Goal: Task Accomplishment & Management: Complete application form

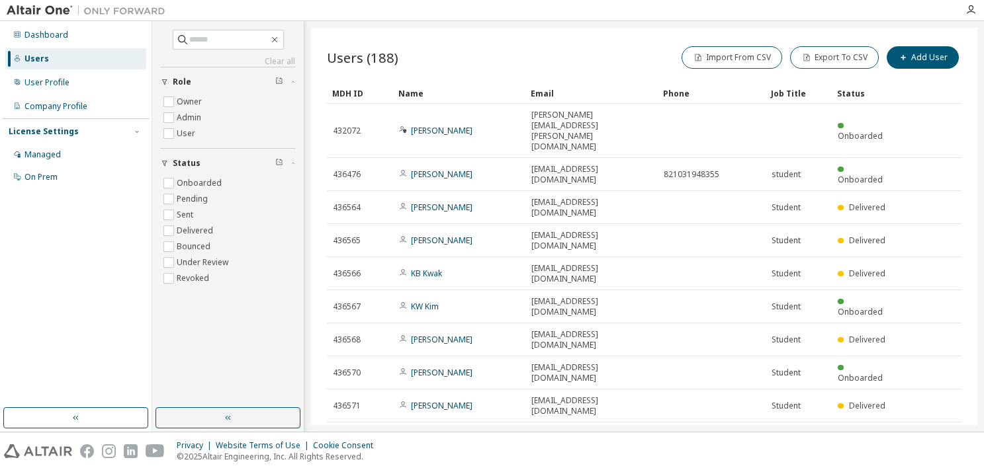
click at [702, 406] on div "Users (188) Import From CSV Export To CSV Add User Clear Load Save Save As Fiel…" at bounding box center [644, 227] width 666 height 398
click at [581, 380] on div "Users (188) Import From CSV Export To CSV Add User Clear Load Save Save As Fiel…" at bounding box center [644, 227] width 666 height 398
click at [783, 470] on icon "button" at bounding box center [785, 474] width 8 height 8
click at [806, 425] on div "100" at bounding box center [822, 427] width 106 height 16
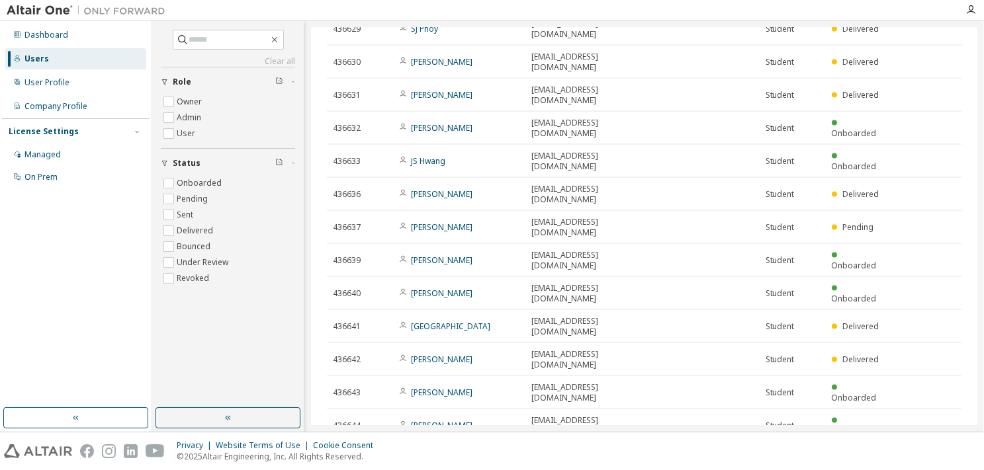
scroll to position [1988, 0]
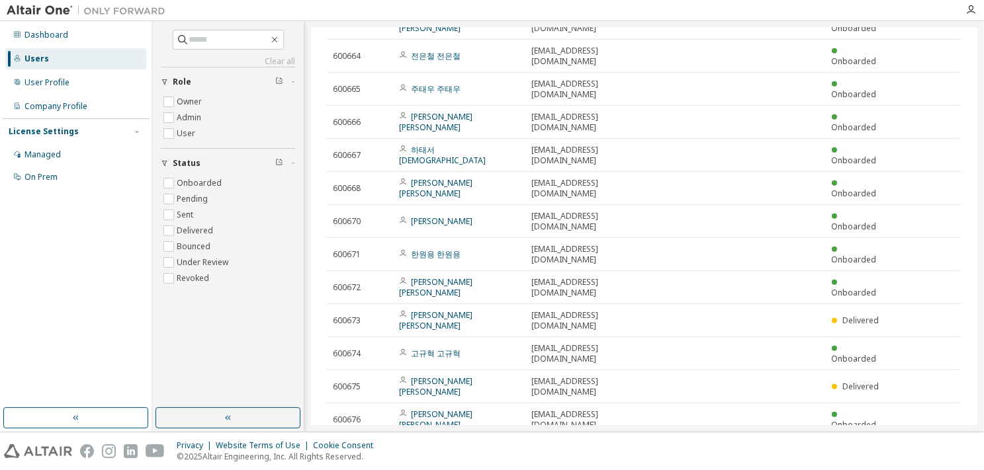
scroll to position [1718, 0]
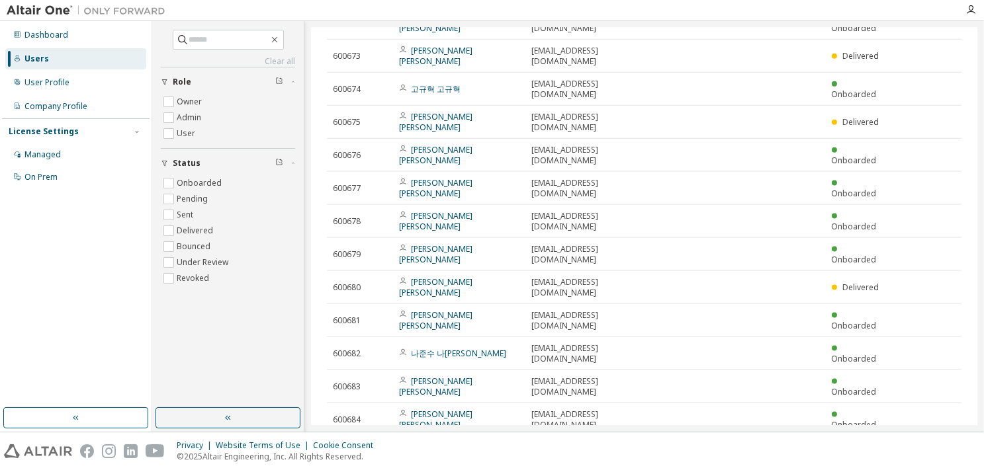
click at [629, 396] on div "Users (188) Import From CSV Export To CSV Add User Clear Load Save Save As Fiel…" at bounding box center [644, 227] width 666 height 398
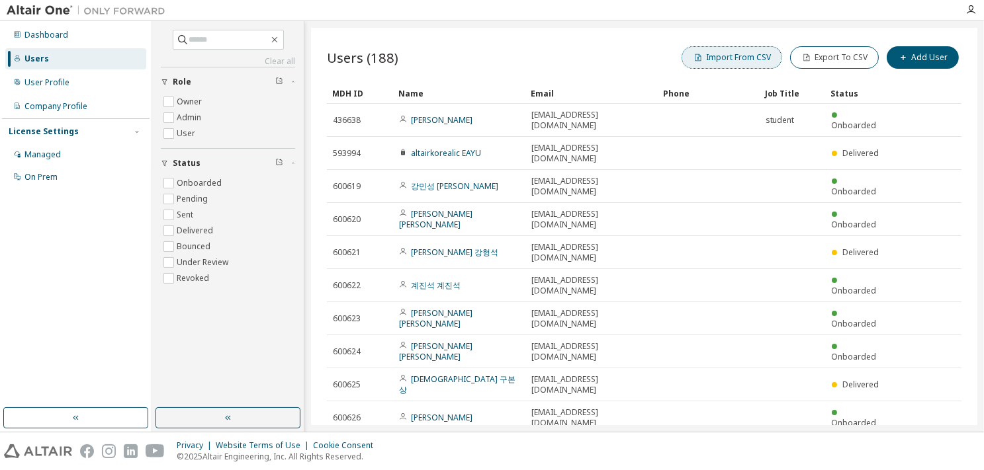
click at [730, 60] on button "Import From CSV" at bounding box center [731, 57] width 101 height 22
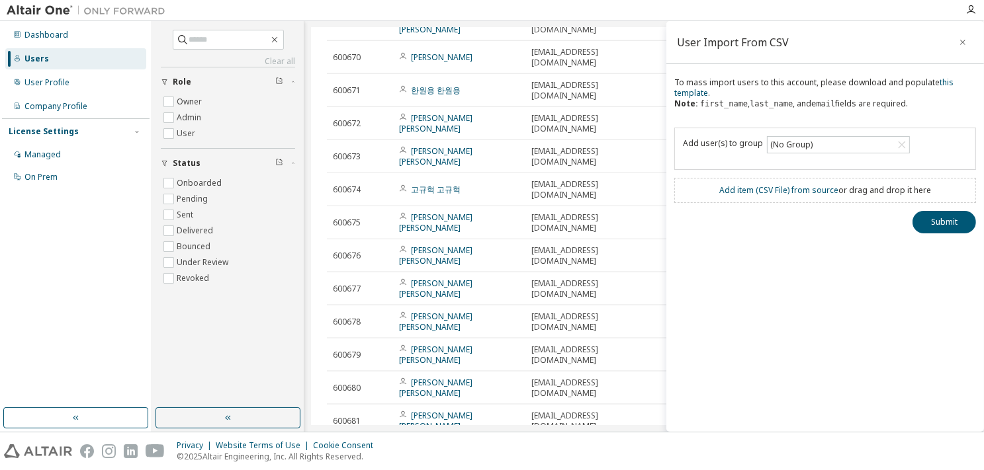
scroll to position [1718, 0]
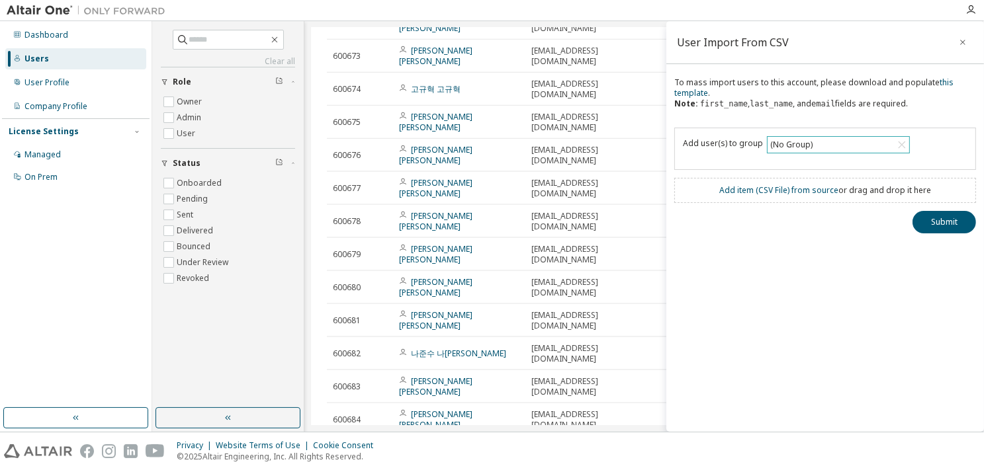
click at [780, 145] on div "(No Group)" at bounding box center [791, 145] width 46 height 15
click at [806, 196] on li "17671 - [PERSON_NAME] 교수님 수업지원용" at bounding box center [836, 204] width 139 height 28
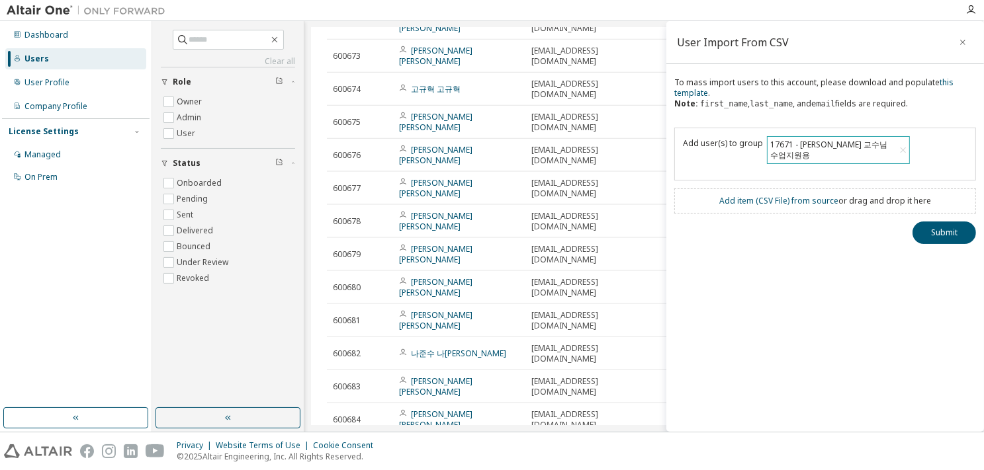
click at [787, 293] on div "User Import From CSV To mass import users to this account, please download and …" at bounding box center [824, 226] width 317 height 411
click at [937, 222] on button "Submit" at bounding box center [943, 233] width 63 height 22
click at [823, 253] on div "User Import From CSV To mass import users to this account, please download and …" at bounding box center [824, 226] width 317 height 411
click at [777, 195] on link "Add item ( CSV File ) from source" at bounding box center [778, 200] width 119 height 11
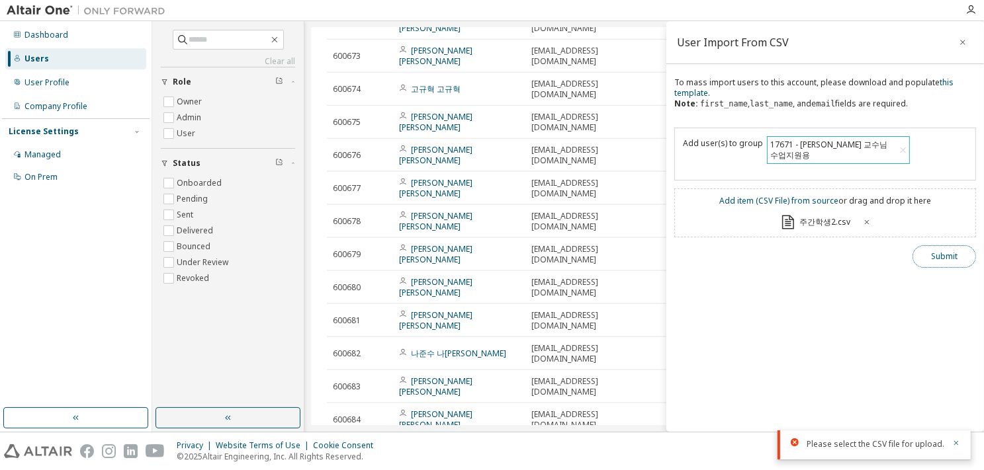
click at [941, 245] on button "Submit" at bounding box center [943, 256] width 63 height 22
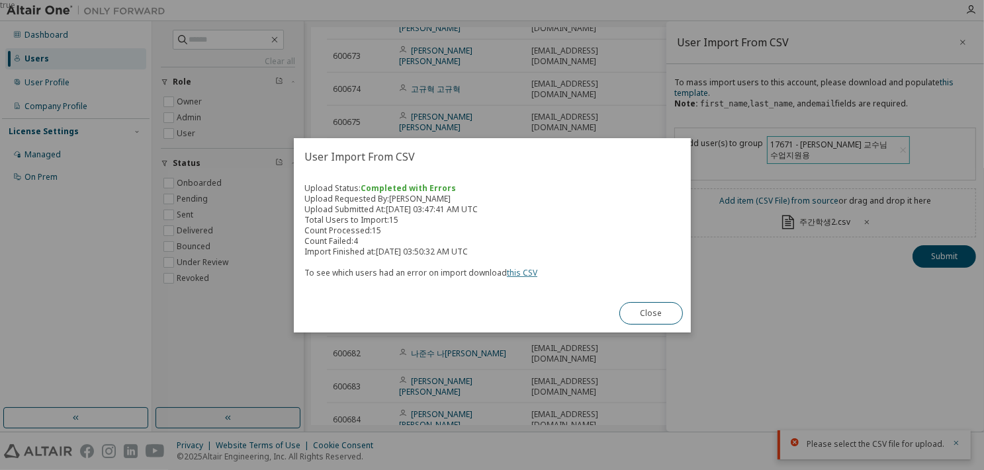
click at [513, 274] on link "this CSV" at bounding box center [522, 272] width 30 height 11
click at [663, 312] on button "Close" at bounding box center [650, 313] width 63 height 22
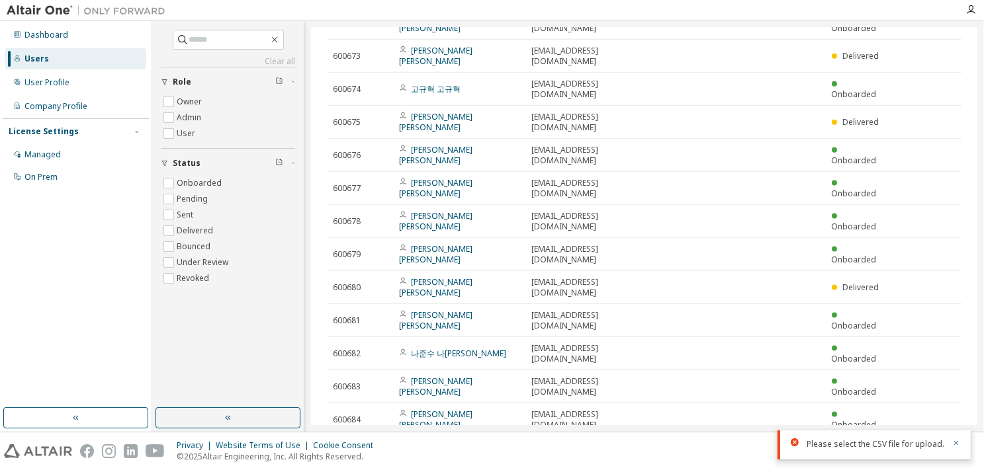
click at [545, 401] on div "Users (188) Import From CSV Export To CSV Add User Clear Load Save Save As Fiel…" at bounding box center [644, 227] width 666 height 398
click at [681, 392] on div "Users (188) Import From CSV Export To CSV Add User Clear Load Save Save As Fiel…" at bounding box center [644, 227] width 666 height 398
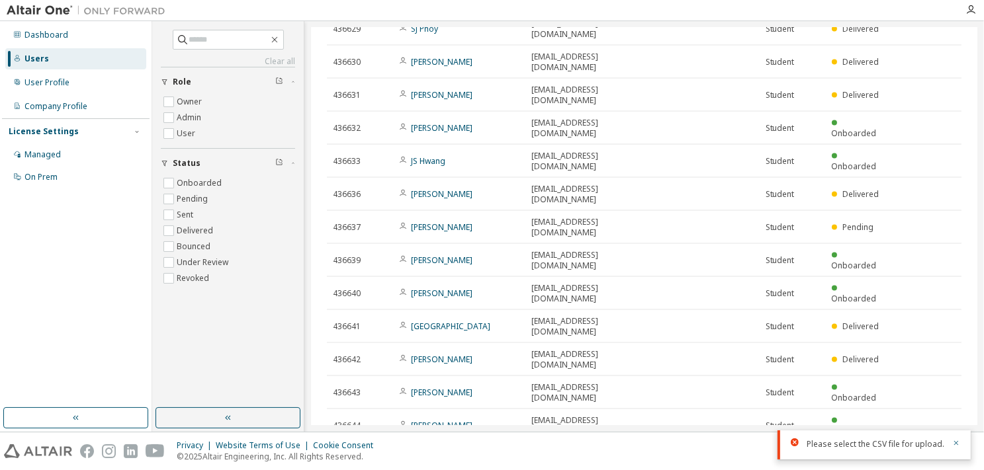
scroll to position [1988, 0]
type input "*"
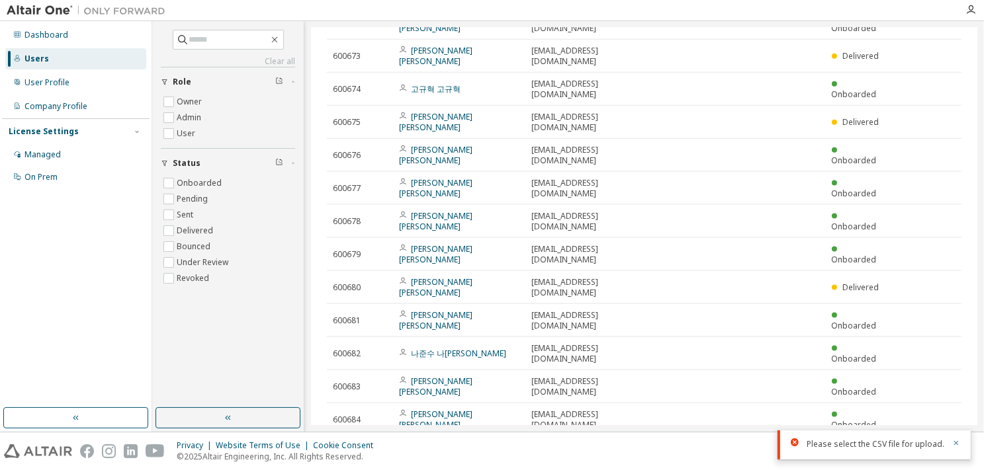
scroll to position [1965, 0]
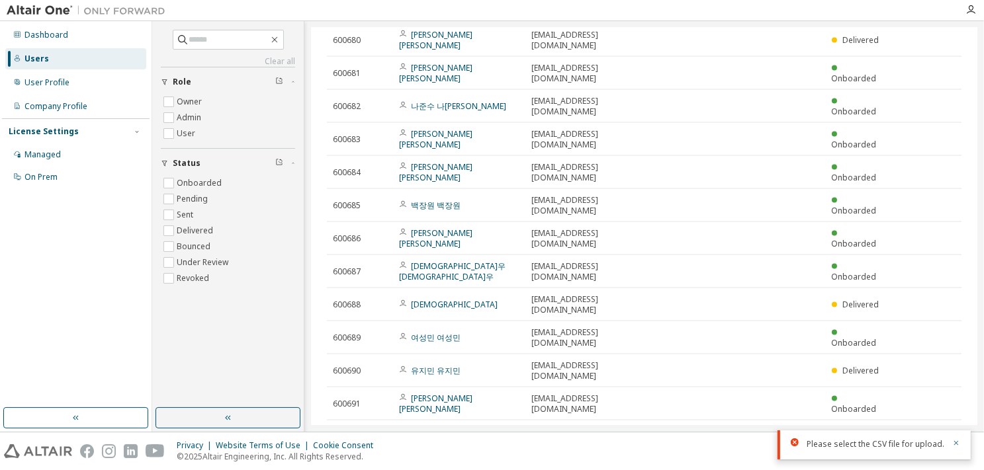
click at [503, 405] on div "Users (199) Import From CSV Export To CSV Add User Clear Load Save Save As Fiel…" at bounding box center [644, 227] width 666 height 398
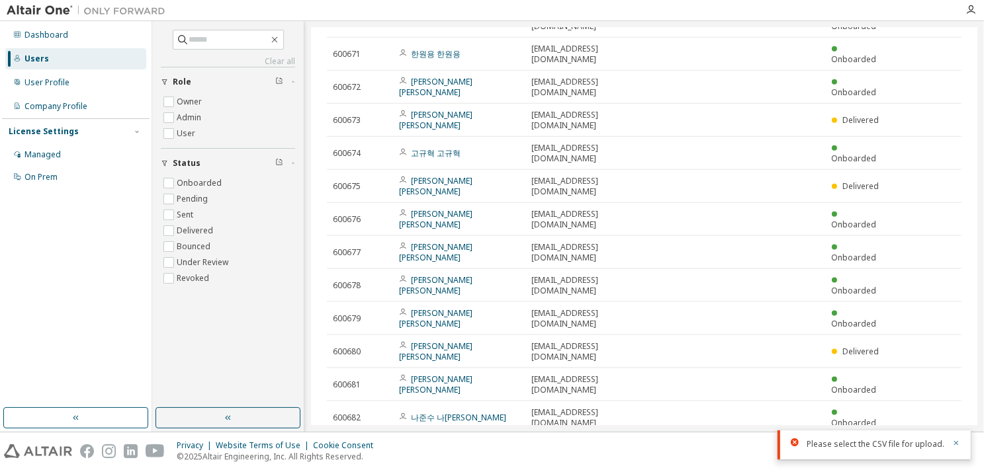
scroll to position [1720, 0]
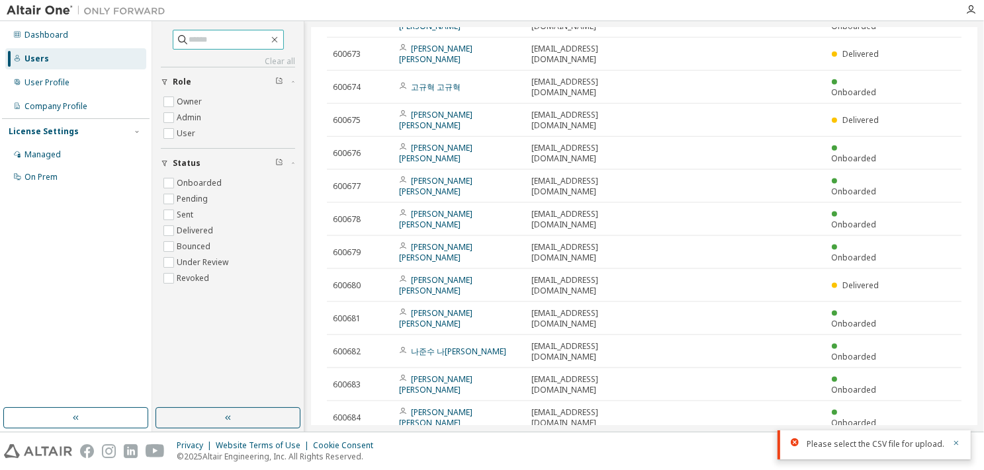
click at [228, 42] on input "text" at bounding box center [228, 39] width 79 height 13
type input "*"
type input "***"
type input "*"
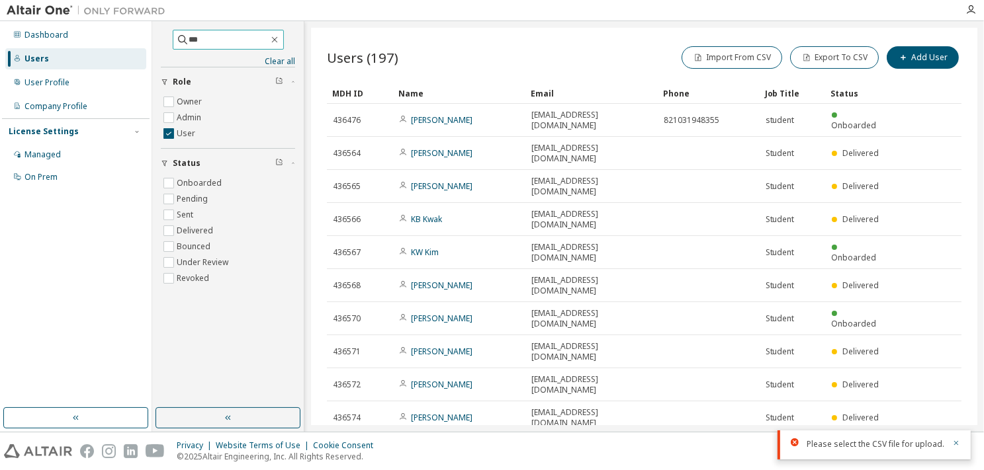
click at [212, 39] on input "***" at bounding box center [228, 39] width 79 height 13
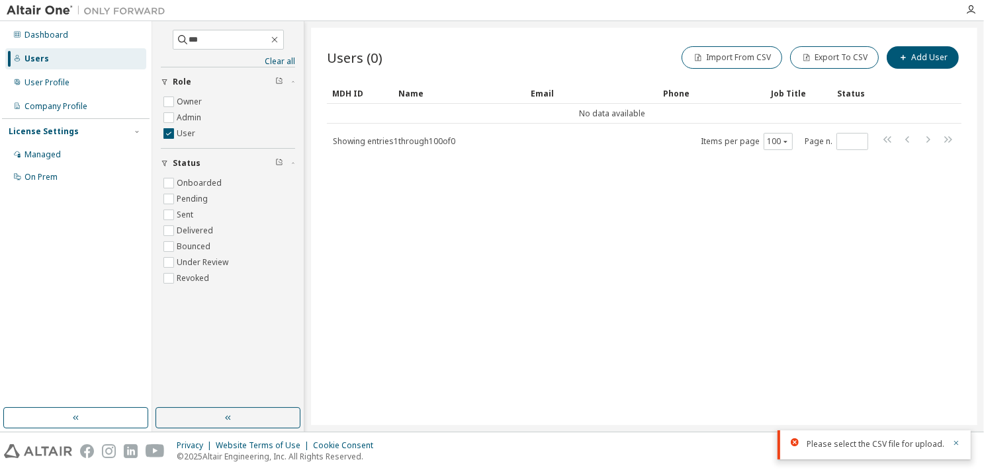
click at [674, 386] on div "Users (0) Import From CSV Export To CSV Add User Clear Load Save Save As Field …" at bounding box center [644, 227] width 666 height 398
click at [280, 39] on icon "button" at bounding box center [274, 39] width 11 height 11
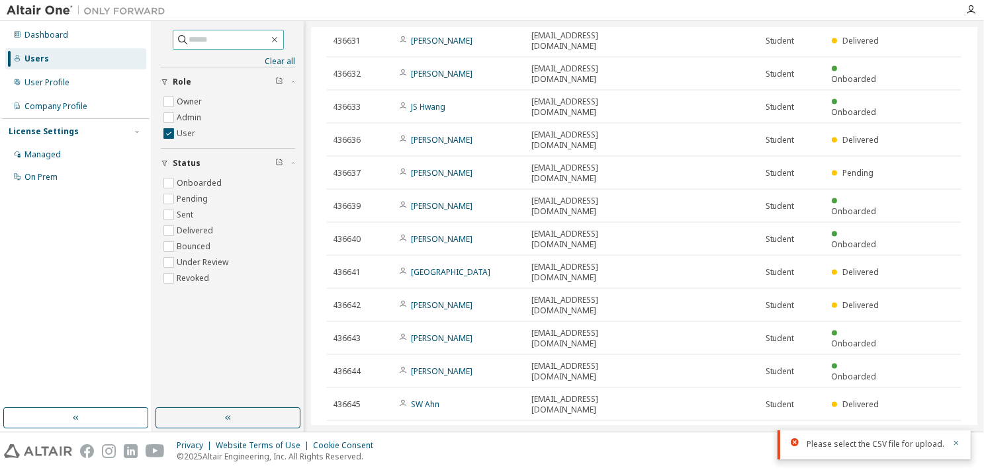
scroll to position [1988, 0]
type input "*"
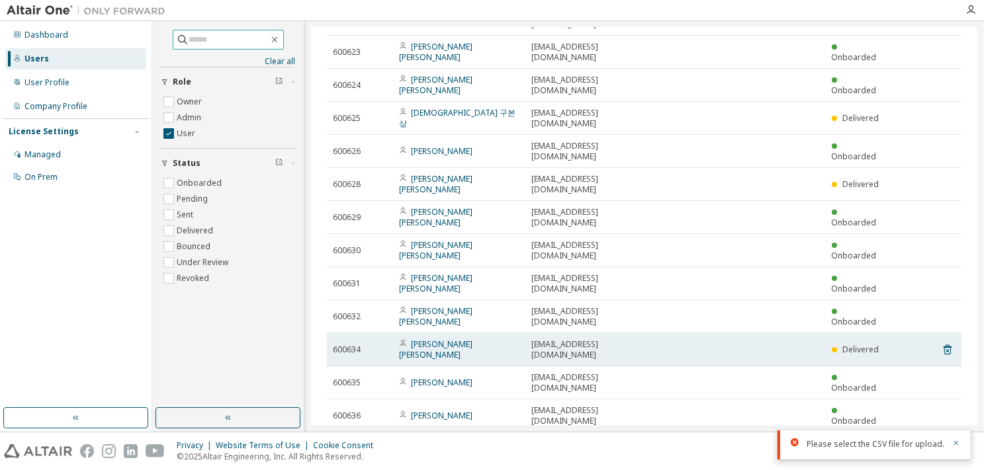
scroll to position [0, 0]
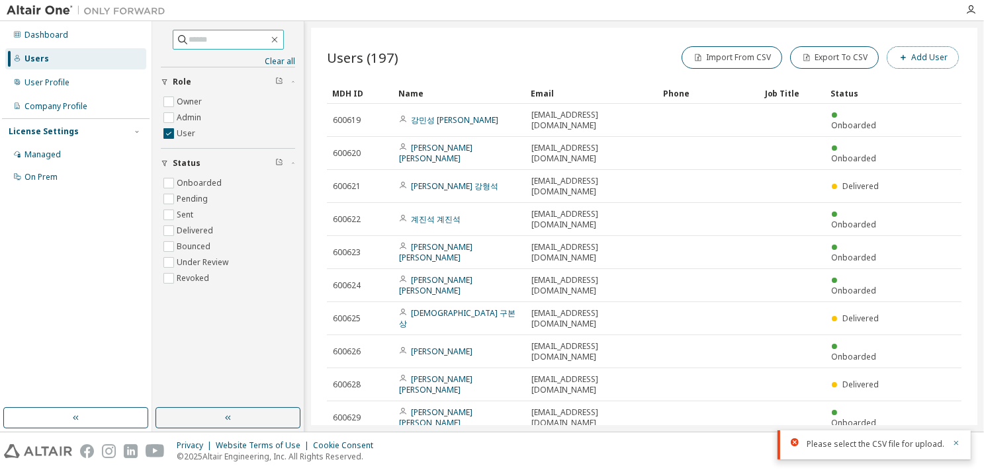
click at [925, 58] on button "Add User" at bounding box center [922, 57] width 72 height 22
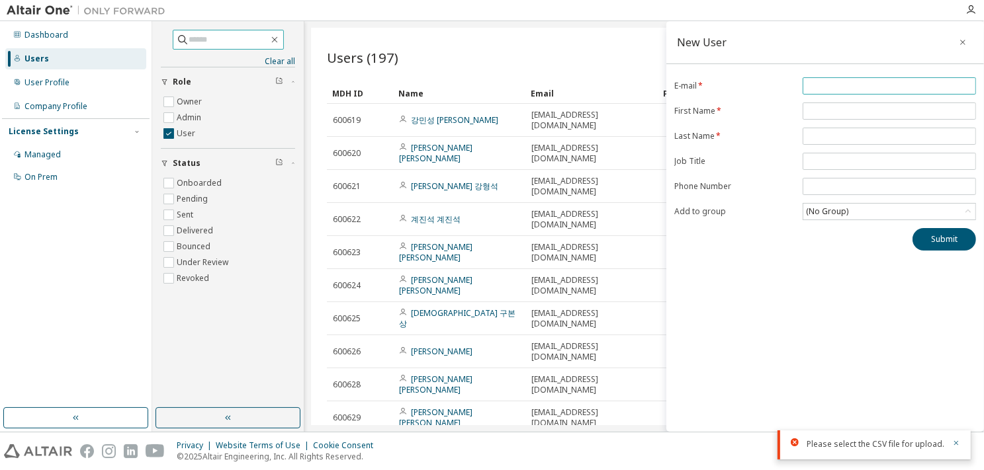
click at [827, 88] on input "email" at bounding box center [889, 86] width 167 height 11
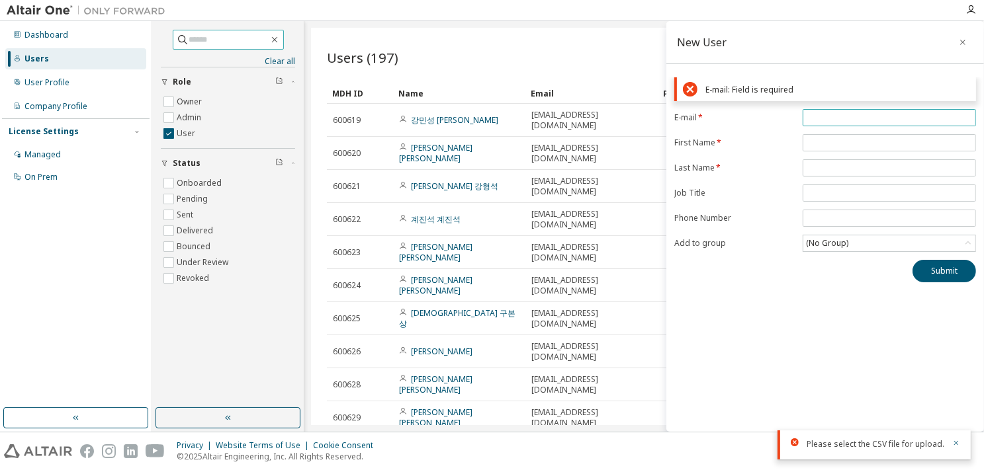
click at [812, 114] on input "email" at bounding box center [889, 117] width 167 height 11
paste input "**********"
type input "**********"
click at [829, 140] on form "**********" at bounding box center [825, 180] width 302 height 143
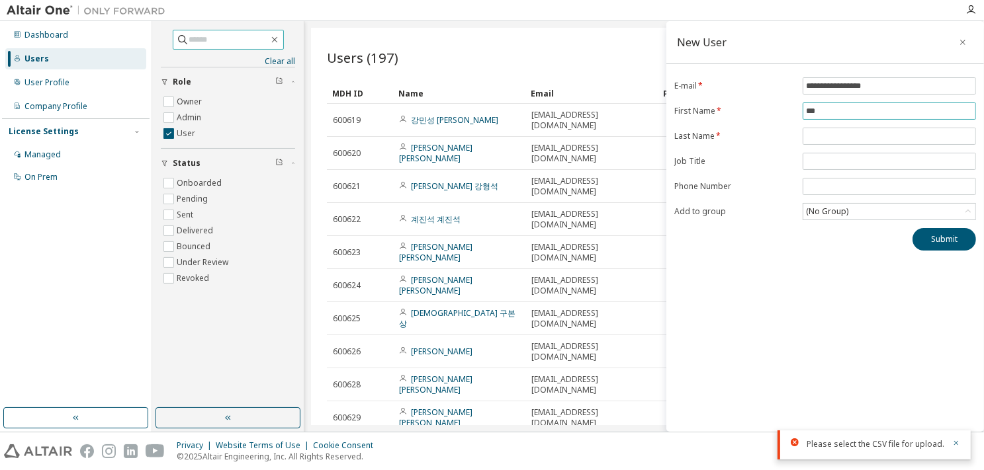
type input "***"
click at [829, 140] on input "text" at bounding box center [889, 136] width 167 height 11
type input "***"
click at [847, 209] on div "(No Group)" at bounding box center [827, 211] width 46 height 15
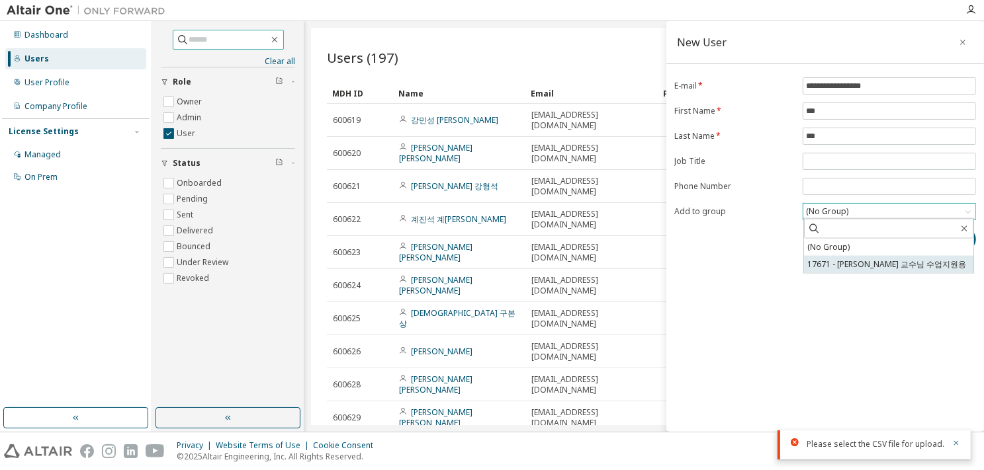
click at [839, 267] on li "17671 - [PERSON_NAME] 교수님 수업지원용" at bounding box center [888, 264] width 169 height 17
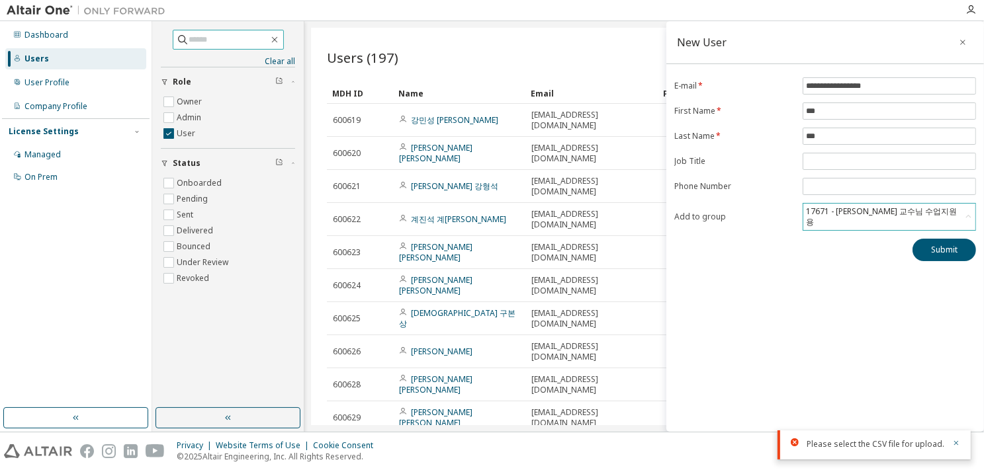
click at [791, 333] on div "**********" at bounding box center [824, 226] width 317 height 411
click at [944, 239] on button "Submit" at bounding box center [943, 250] width 63 height 22
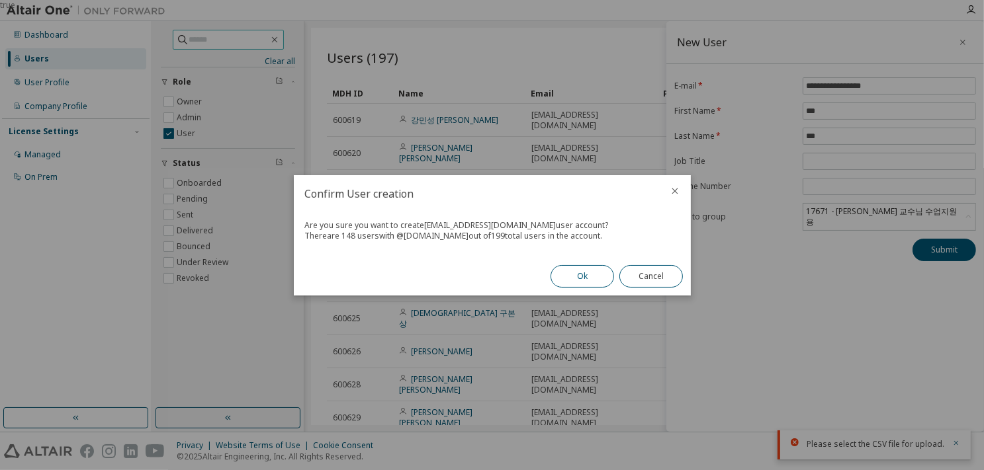
click at [573, 272] on button "Ok" at bounding box center [581, 276] width 63 height 22
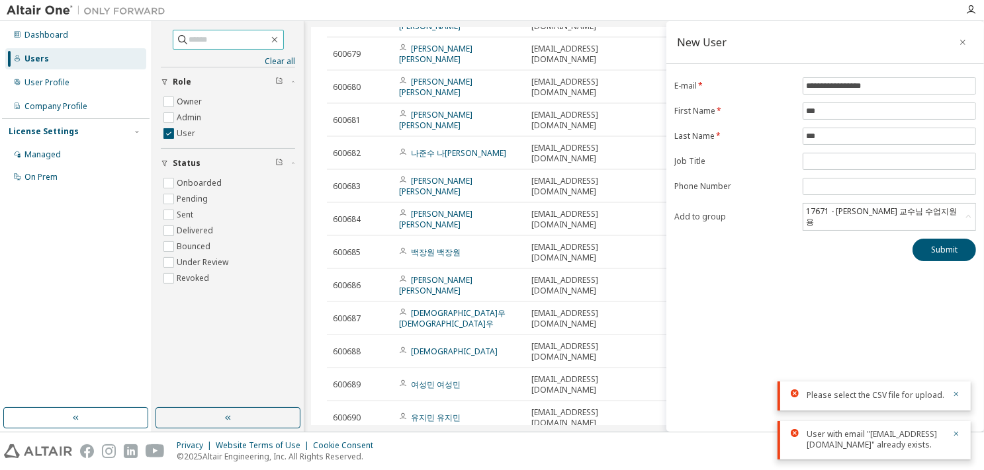
scroll to position [1920, 0]
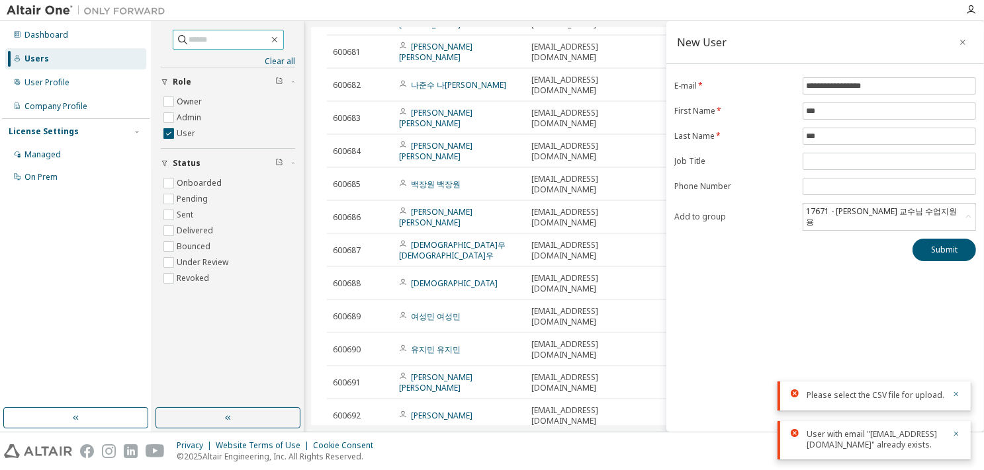
click at [601, 394] on div "Users (197) Import From CSV Export To CSV Add User Clear Load Save Save As Fiel…" at bounding box center [644, 227] width 666 height 398
click at [957, 43] on button "button" at bounding box center [962, 42] width 21 height 21
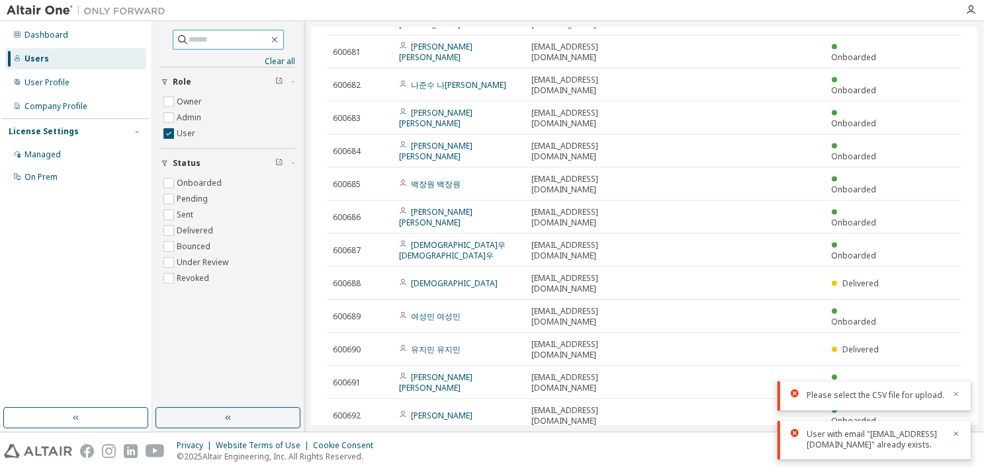
click at [958, 391] on icon "button" at bounding box center [956, 394] width 8 height 8
click at [600, 399] on div "Users (197) Import From CSV Export To CSV Add User Clear Load Save Save As Fiel…" at bounding box center [644, 227] width 666 height 398
click at [618, 406] on div "Users (197) Import From CSV Export To CSV Add User Clear Load Save Save As Fiel…" at bounding box center [644, 227] width 666 height 398
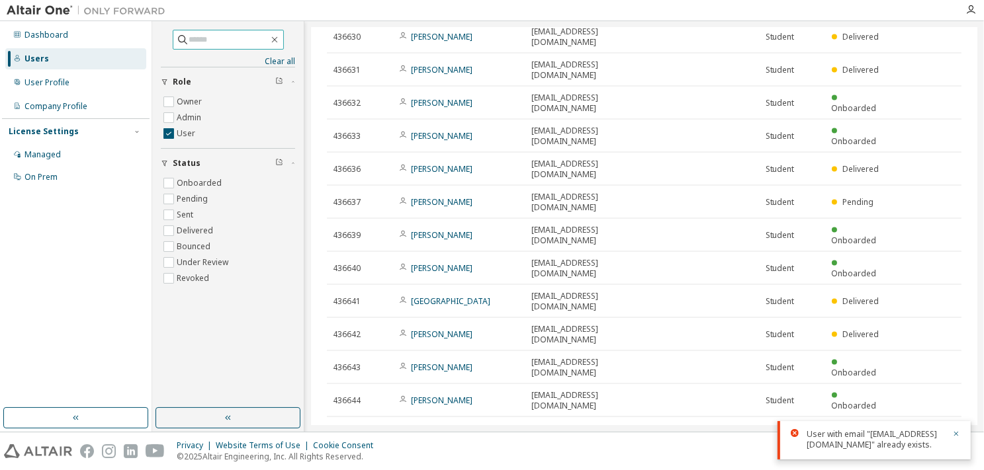
scroll to position [1988, 0]
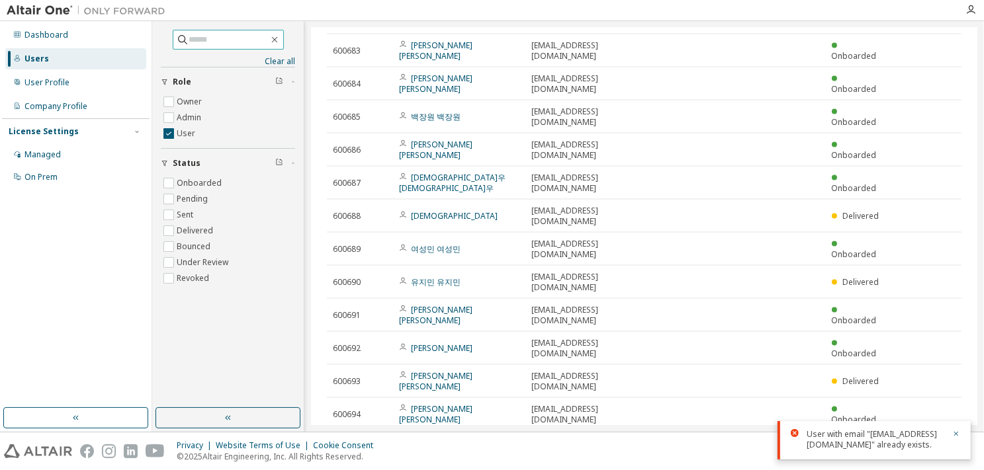
type input "*"
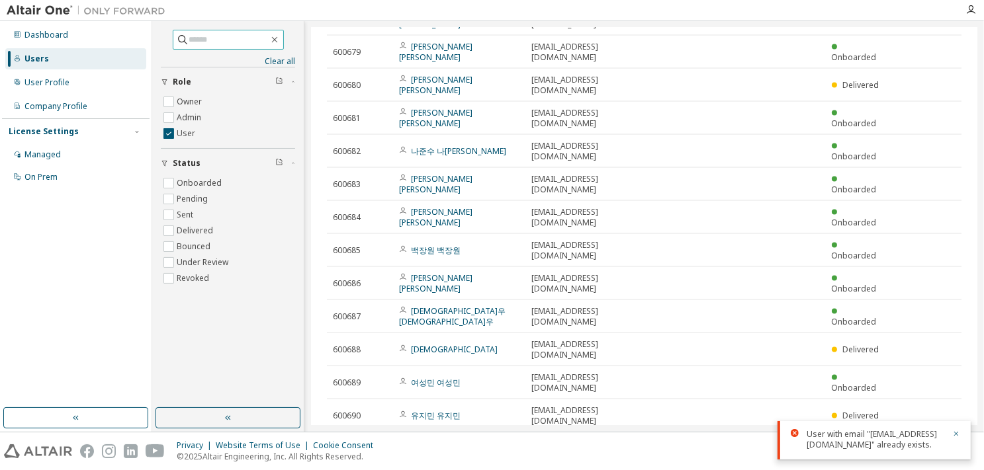
scroll to position [1920, 0]
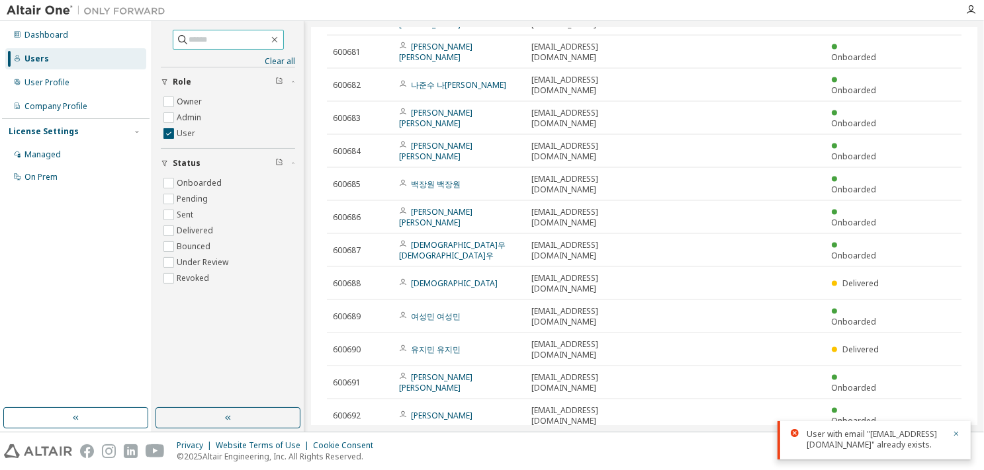
click at [653, 399] on div "Users (197) Import From CSV Export To CSV Add User Clear Load Save Save As Fiel…" at bounding box center [644, 227] width 666 height 398
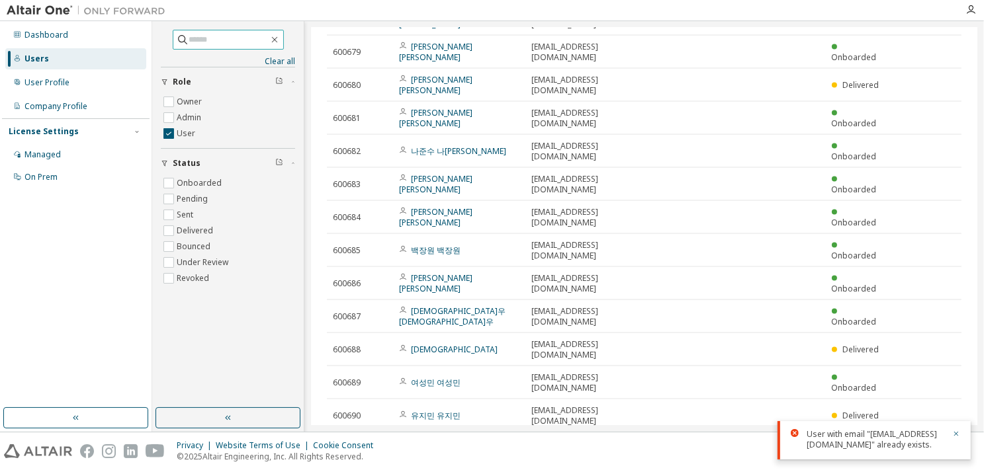
click at [710, 444] on div "Privacy Website Terms of Use Cookie Consent © 2025 Altair Engineering, Inc. All…" at bounding box center [492, 452] width 984 height 38
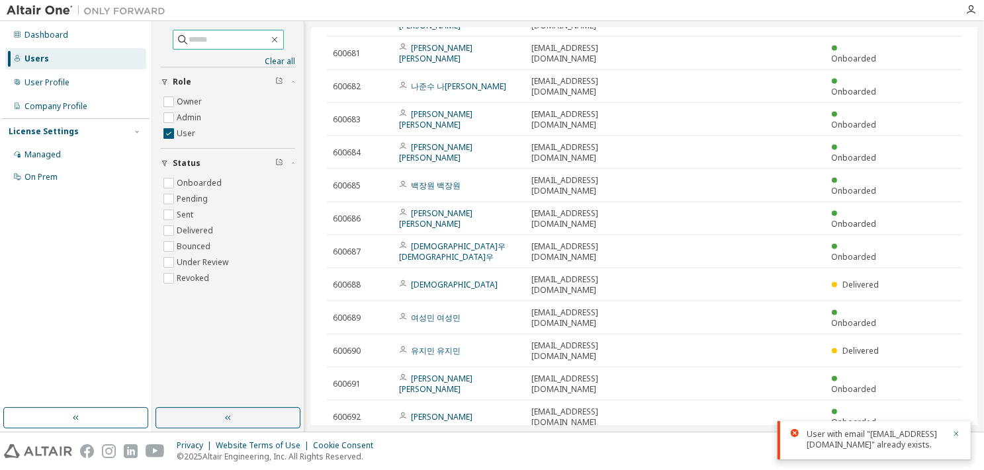
scroll to position [1920, 0]
drag, startPoint x: 810, startPoint y: 444, endPoint x: 880, endPoint y: 444, distance: 70.8
click at [880, 444] on div "User with email "[EMAIL_ADDRESS][DOMAIN_NAME]" already exists." at bounding box center [875, 439] width 138 height 21
copy div "[EMAIL_ADDRESS][DOMAIN_NAME]"
click at [189, 42] on input "text" at bounding box center [228, 39] width 79 height 13
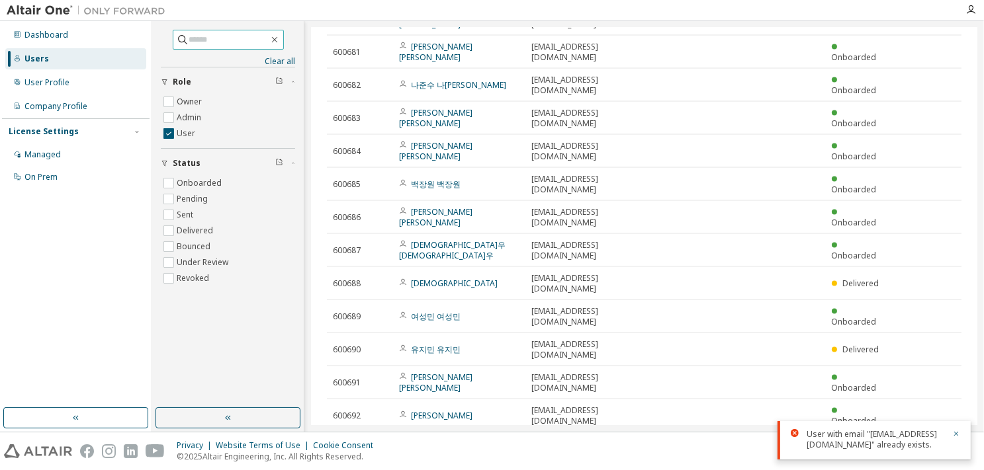
paste input "**********"
type input "**********"
type input "*"
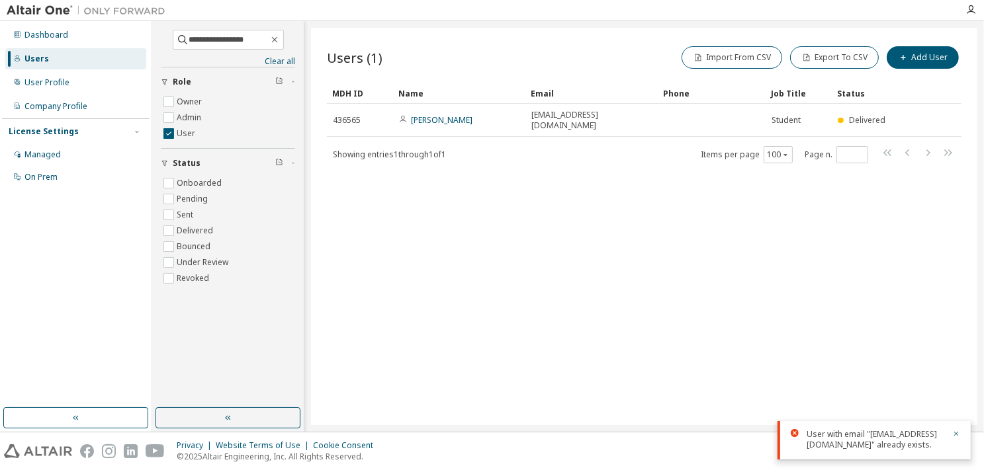
click at [579, 224] on div "Users (1) Import From CSV Export To CSV Add User Clear Load Save Save As Field …" at bounding box center [644, 227] width 666 height 398
drag, startPoint x: 252, startPoint y: 39, endPoint x: 141, endPoint y: 30, distance: 111.5
click at [141, 30] on div "**********" at bounding box center [492, 226] width 984 height 411
paste input "**"
click at [269, 38] on input "**********" at bounding box center [228, 39] width 79 height 13
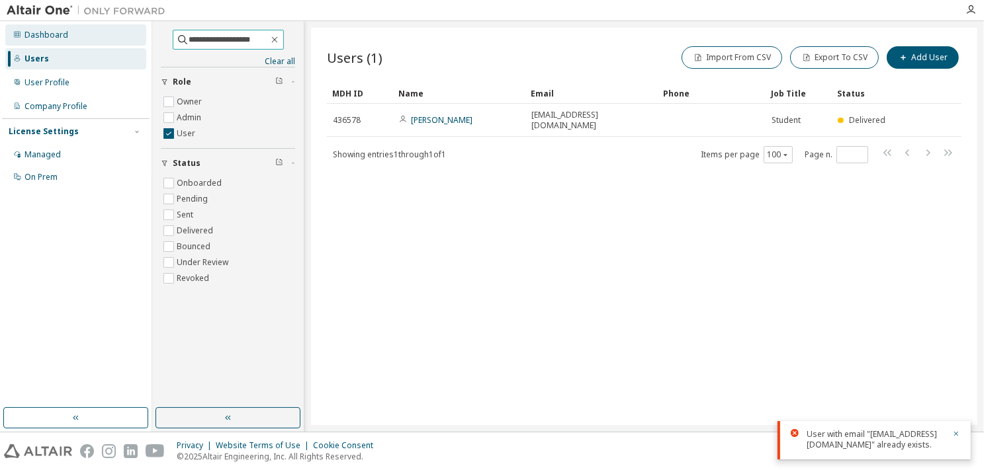
drag, startPoint x: 270, startPoint y: 38, endPoint x: 105, endPoint y: 36, distance: 164.7
click at [105, 36] on div "**********" at bounding box center [492, 226] width 984 height 411
paste input "text"
type input "**********"
click at [493, 241] on div "Users (1) Import From CSV Export To CSV Add User Clear Load Save Save As Field …" at bounding box center [644, 227] width 666 height 398
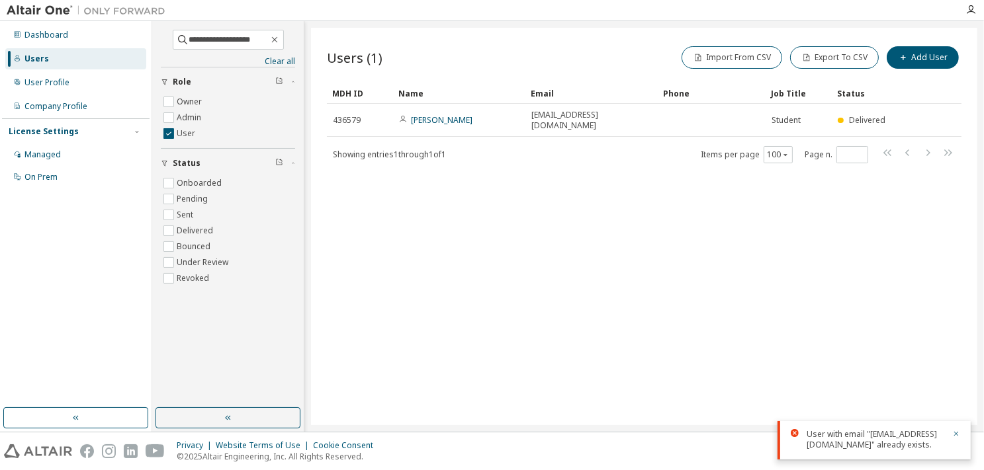
click at [548, 271] on div "Users (1) Import From CSV Export To CSV Add User Clear Load Save Save As Field …" at bounding box center [644, 227] width 666 height 398
click at [872, 303] on div "Users (1) Import From CSV Export To CSV Add User Clear Load Save Save As Field …" at bounding box center [644, 227] width 666 height 398
click at [590, 274] on div "Users (1) Import From CSV Export To CSV Add User Clear Load Save Save As Field …" at bounding box center [644, 227] width 666 height 398
click at [280, 39] on icon "button" at bounding box center [274, 39] width 11 height 11
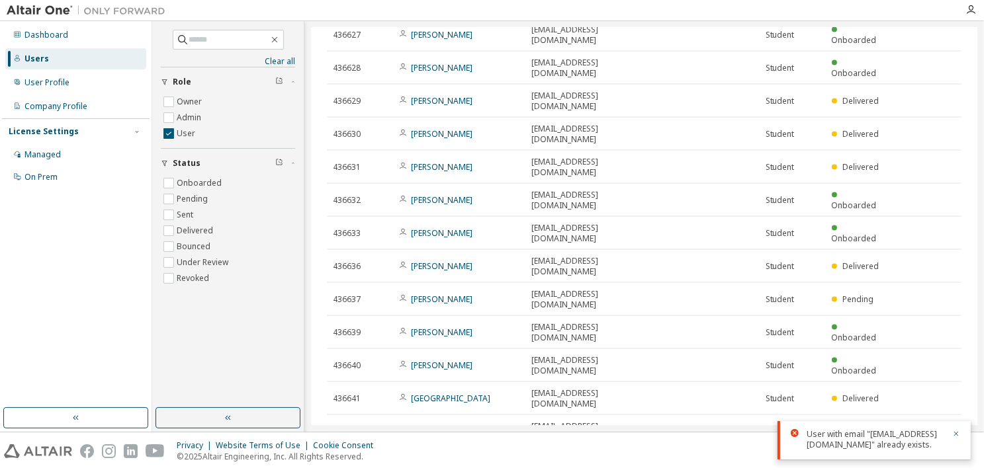
scroll to position [1988, 0]
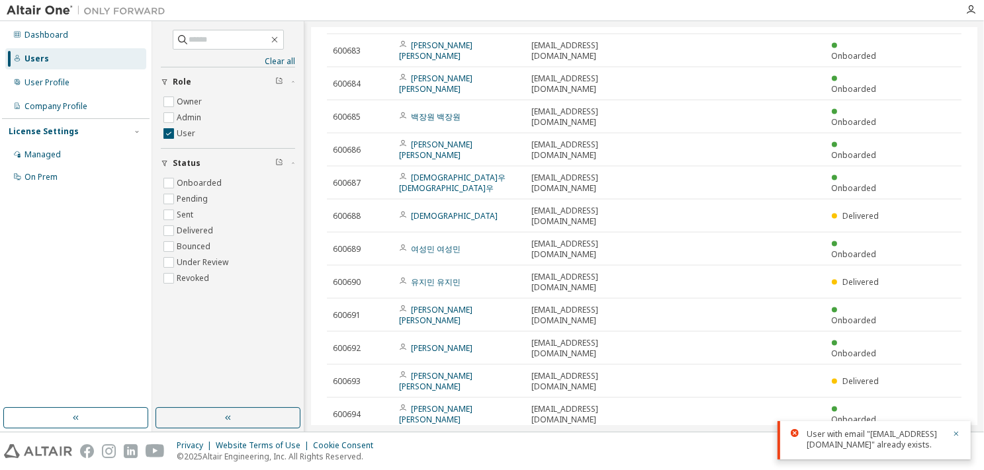
scroll to position [1920, 0]
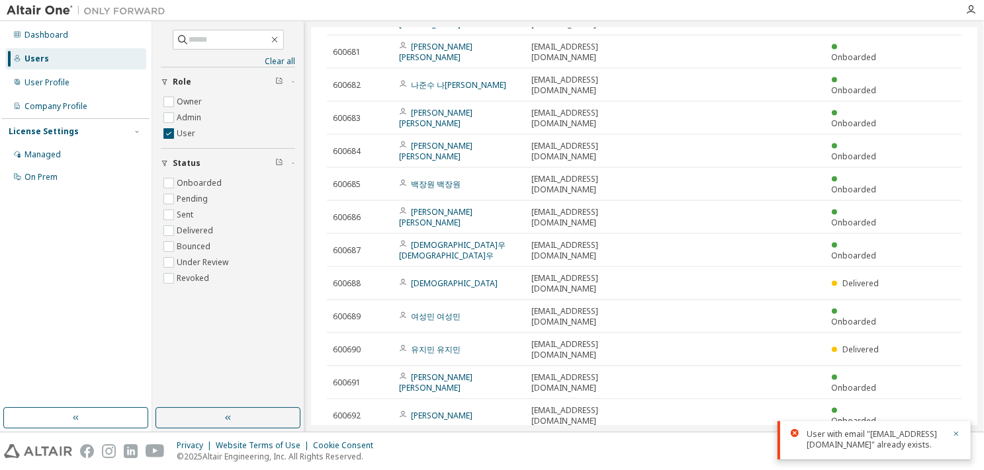
click at [759, 407] on div "Users (197) Import From CSV Export To CSV Add User Clear Load Save Save As Fiel…" at bounding box center [644, 227] width 666 height 398
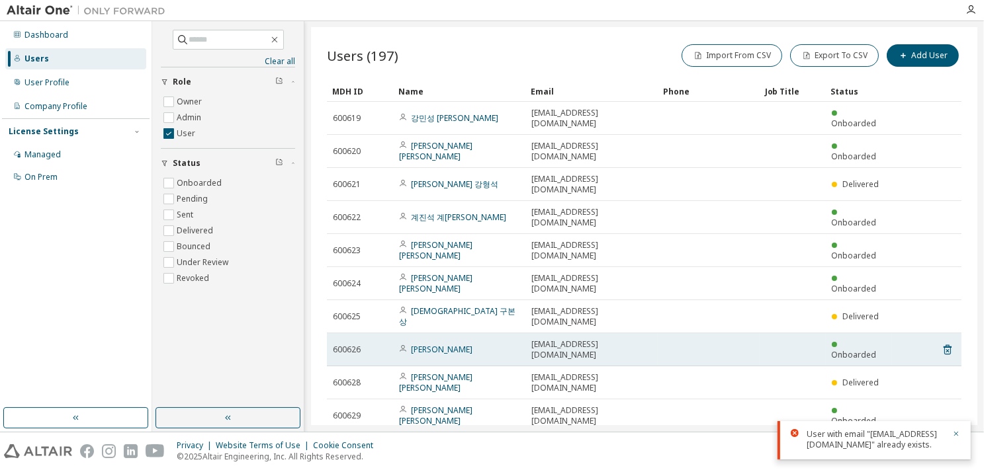
scroll to position [0, 0]
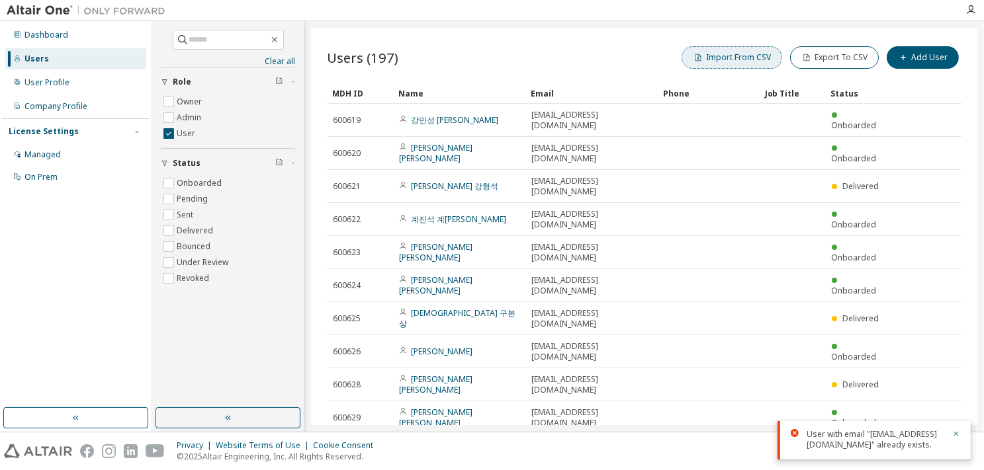
click at [726, 58] on button "Import From CSV" at bounding box center [731, 57] width 101 height 22
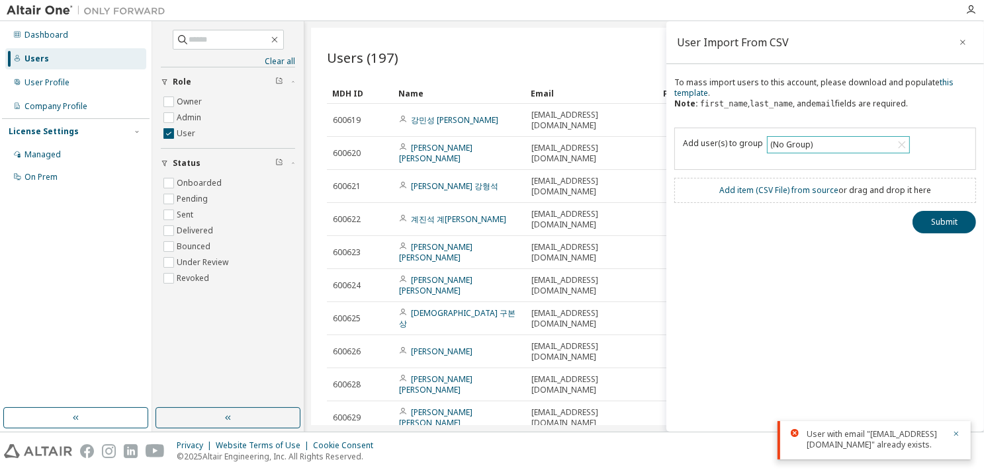
click at [816, 142] on div "(No Group)" at bounding box center [838, 145] width 142 height 16
click at [804, 200] on li "17671 - [PERSON_NAME] 교수님 수업지원용" at bounding box center [836, 204] width 139 height 28
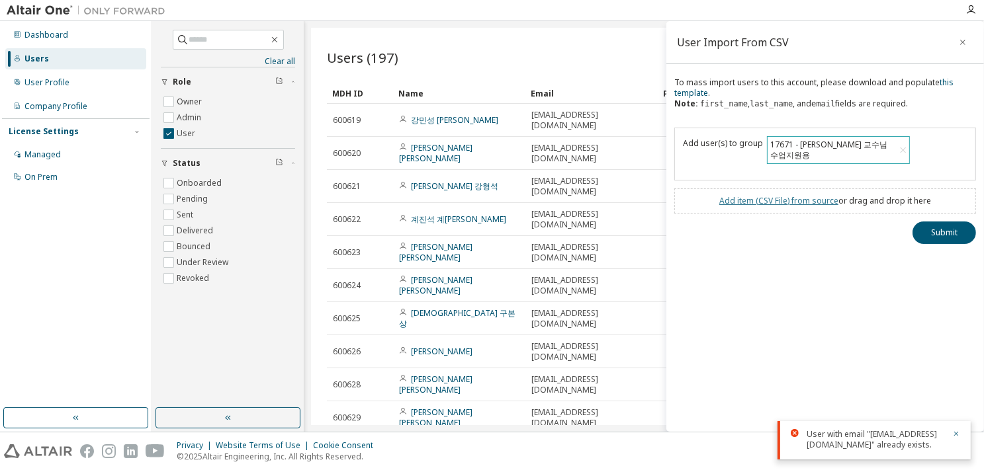
click at [752, 195] on link "Add item ( CSV File ) from source" at bounding box center [778, 200] width 119 height 11
click at [941, 245] on button "Submit" at bounding box center [943, 256] width 63 height 22
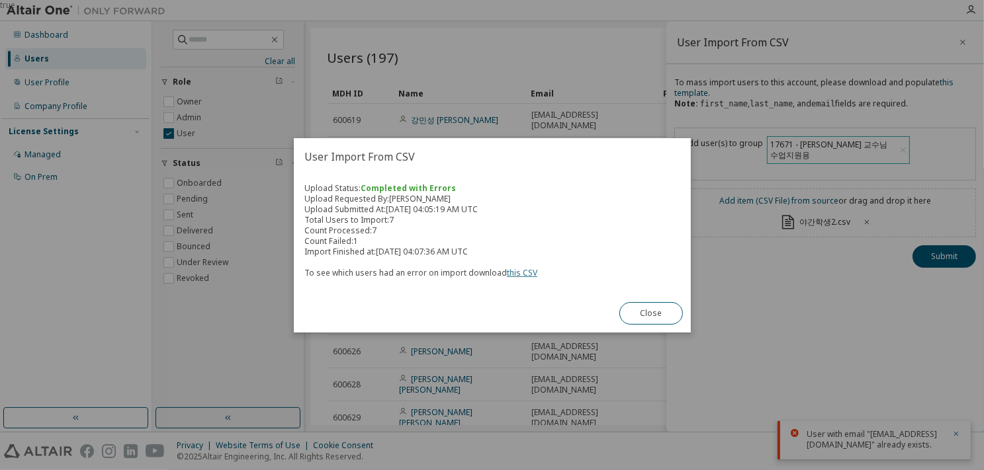
click at [524, 270] on link "this CSV" at bounding box center [522, 272] width 30 height 11
click at [661, 312] on button "Close" at bounding box center [650, 313] width 63 height 22
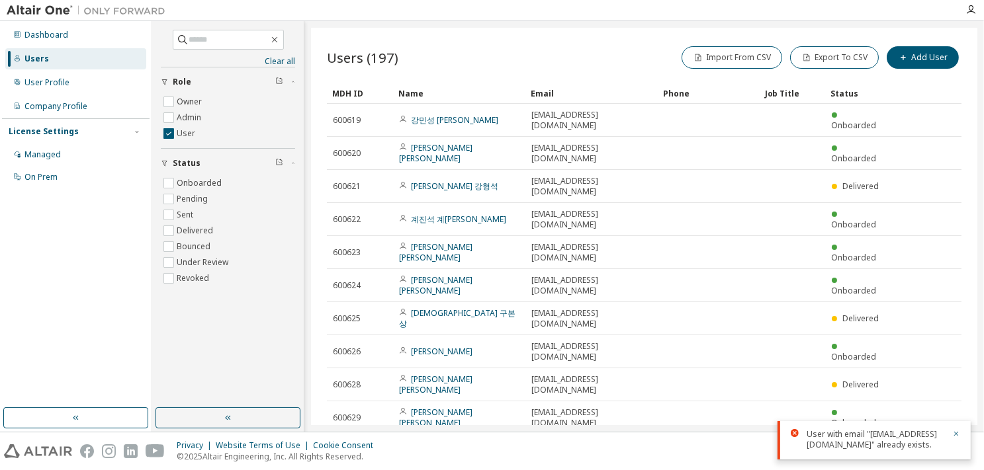
click at [532, 60] on div "Users (197) Import From CSV Export To CSV Add User" at bounding box center [644, 58] width 634 height 28
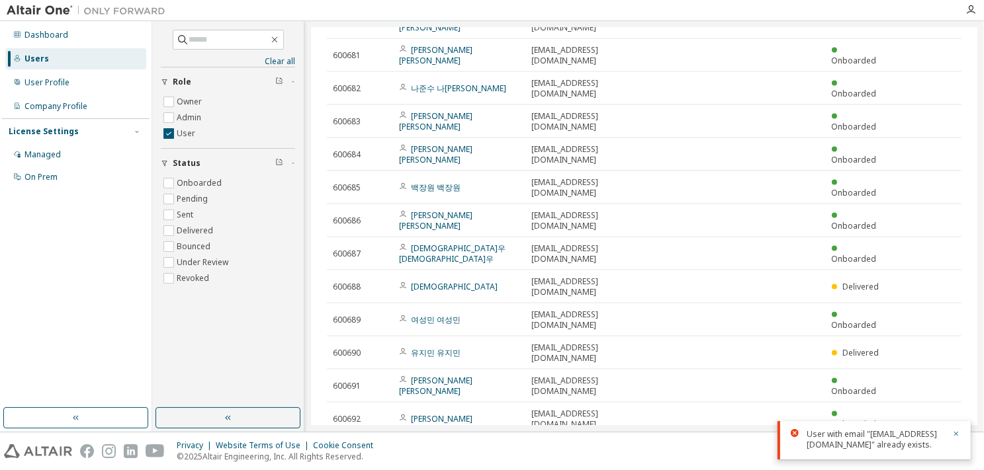
scroll to position [1920, 0]
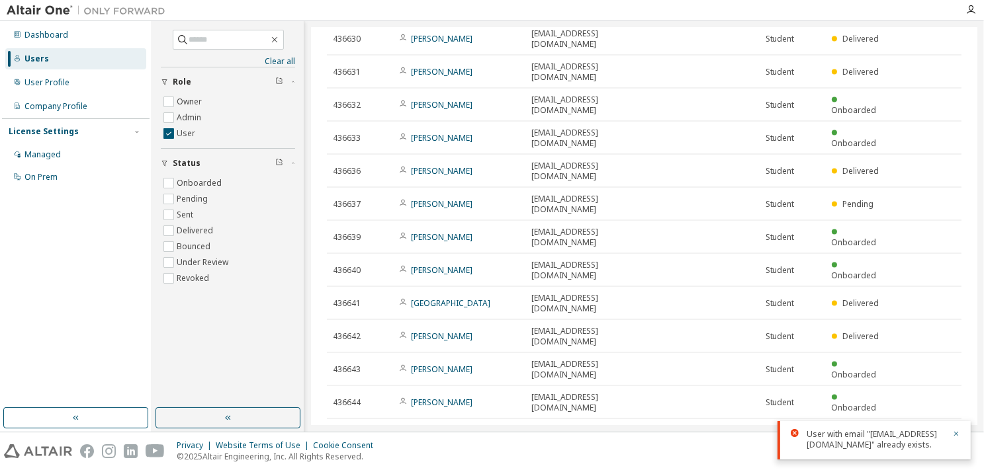
scroll to position [1988, 0]
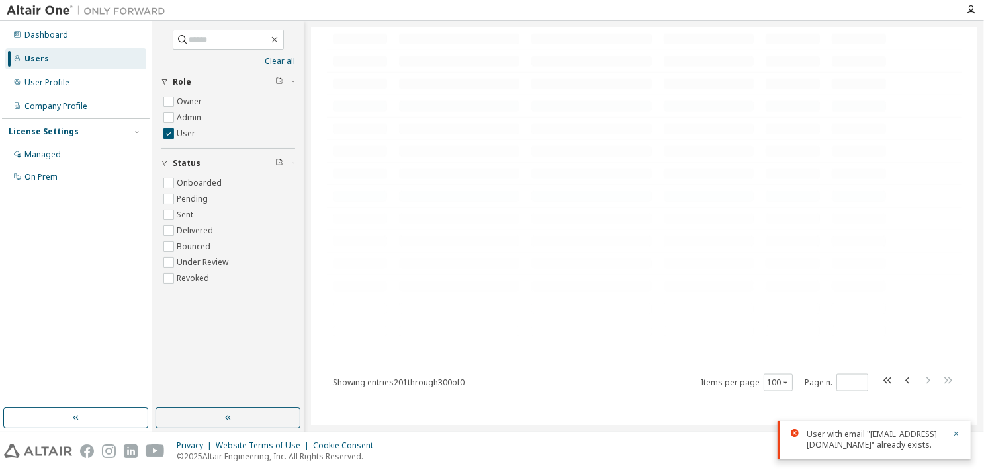
scroll to position [0, 0]
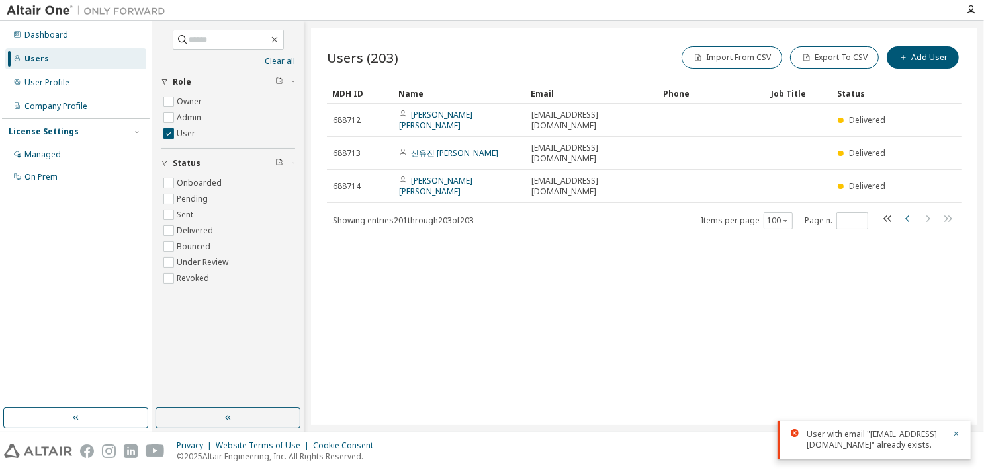
click at [904, 211] on icon "button" at bounding box center [908, 219] width 16 height 16
type input "*"
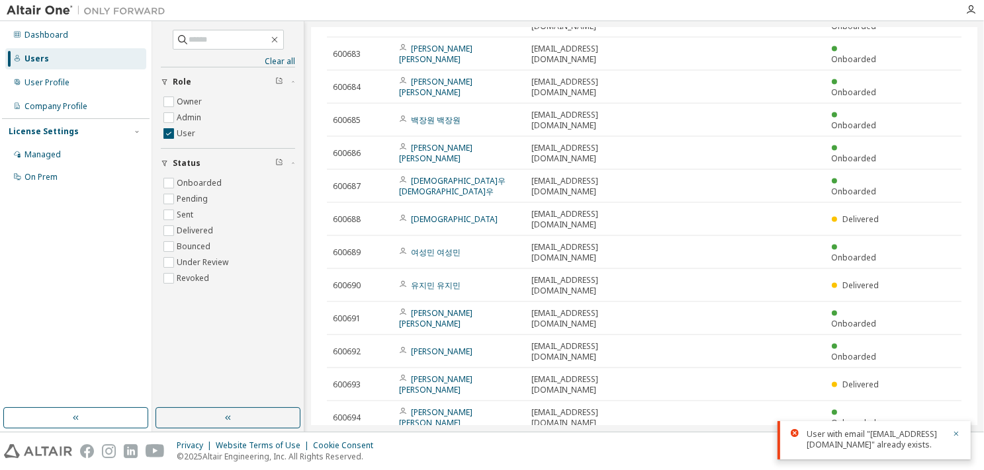
scroll to position [1988, 0]
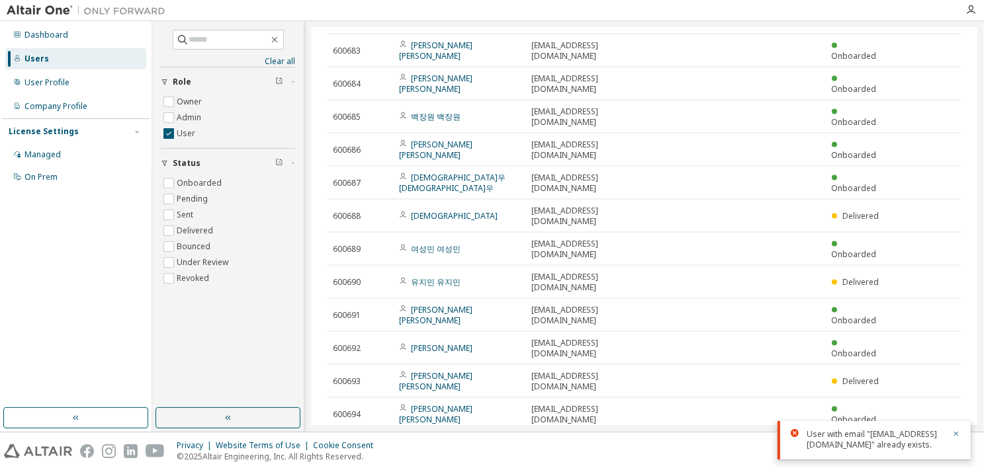
click at [657, 412] on div "Users (203) Import From CSV Export To CSV Add User Clear Load Save Save As Fiel…" at bounding box center [644, 227] width 666 height 398
